Goal: Information Seeking & Learning: Learn about a topic

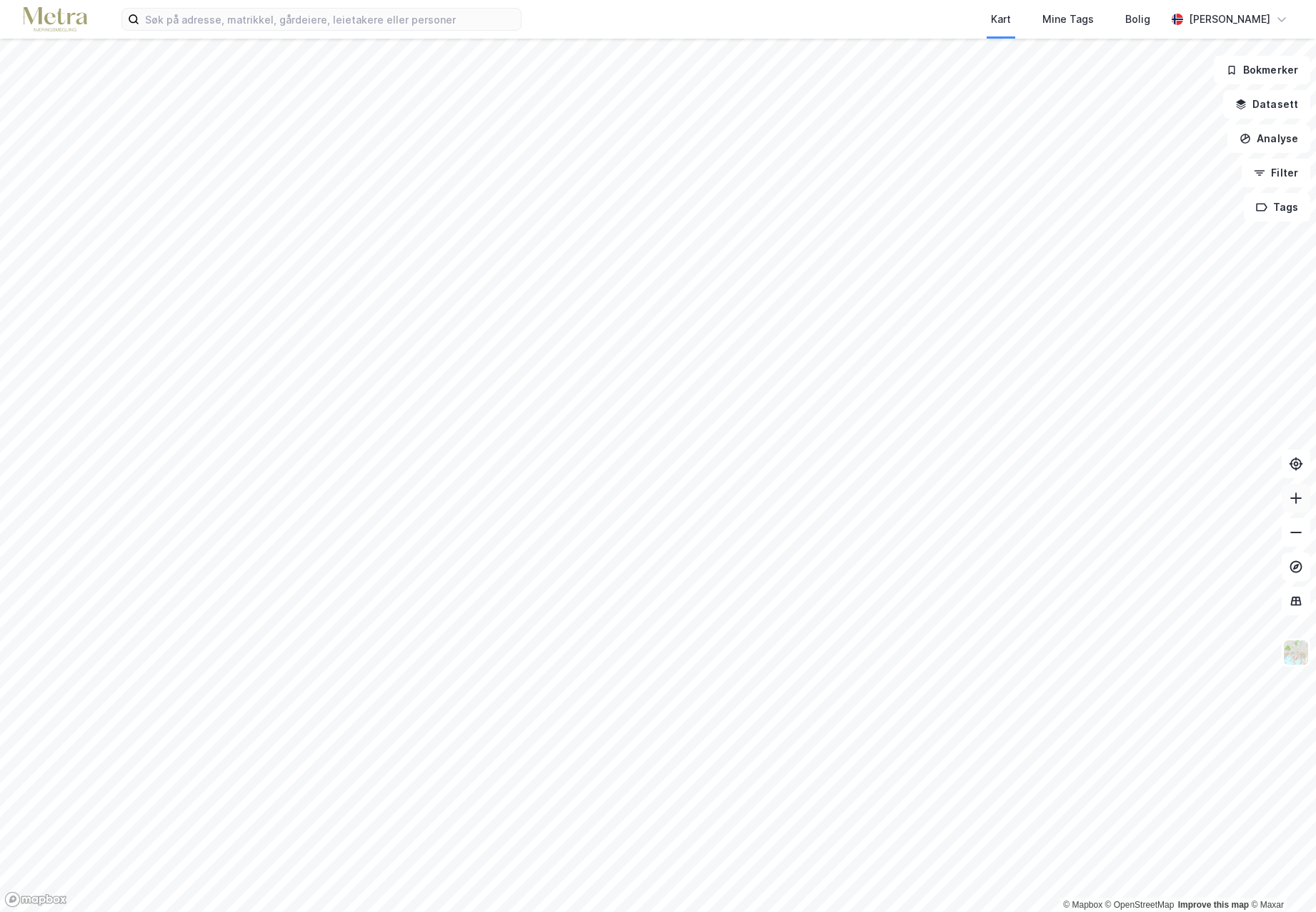
click at [1294, 490] on button at bounding box center [1296, 498] width 29 height 29
